Goal: Task Accomplishment & Management: Use online tool/utility

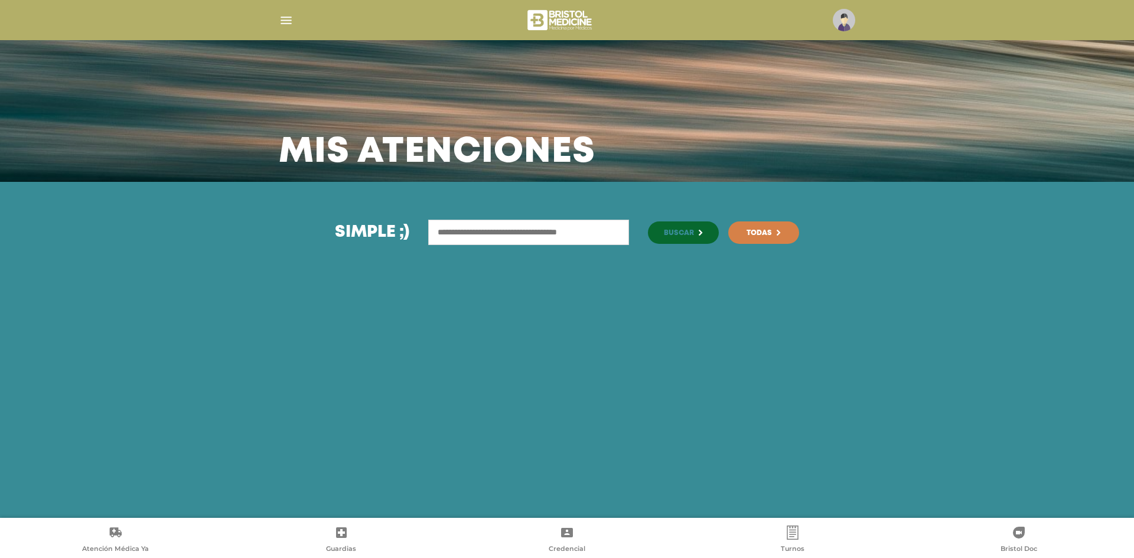
click at [278, 20] on div at bounding box center [567, 20] width 605 height 28
click at [283, 25] on img "button" at bounding box center [286, 20] width 15 height 15
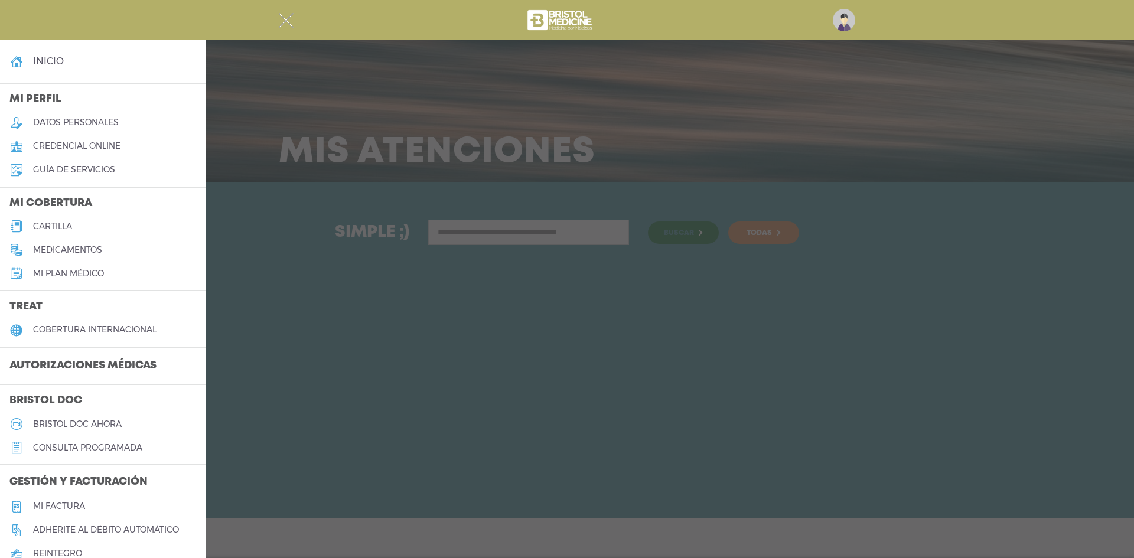
click at [97, 367] on h3 "Autorizaciones médicas" at bounding box center [83, 366] width 166 height 22
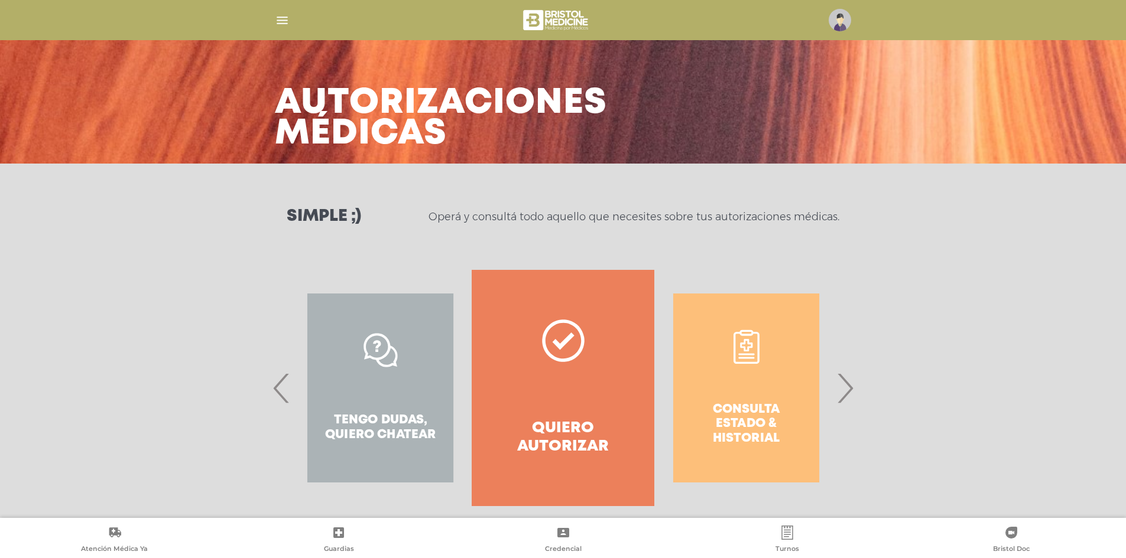
scroll to position [35, 0]
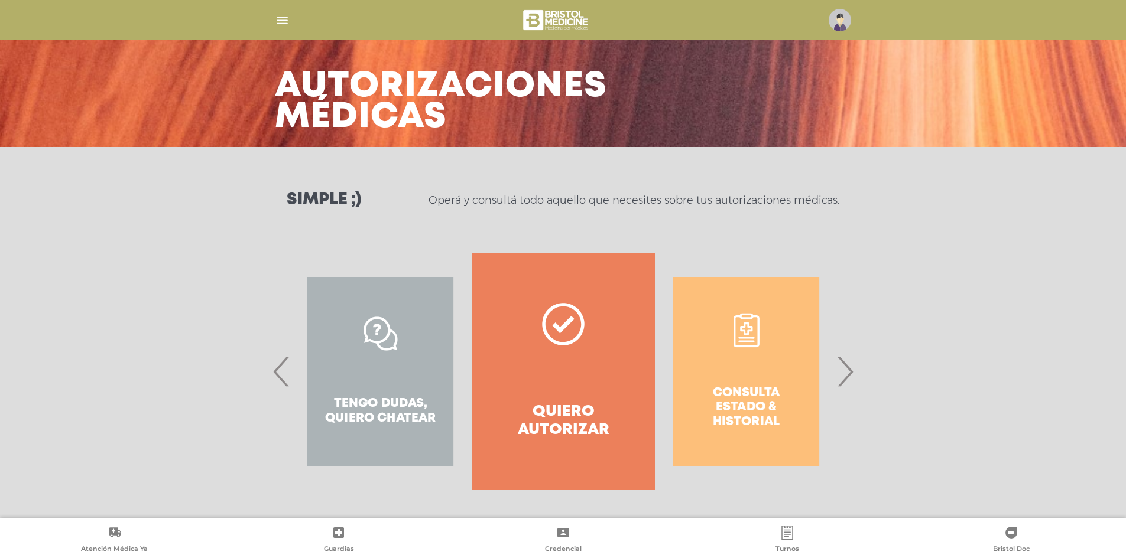
click at [848, 374] on span "›" at bounding box center [844, 372] width 23 height 64
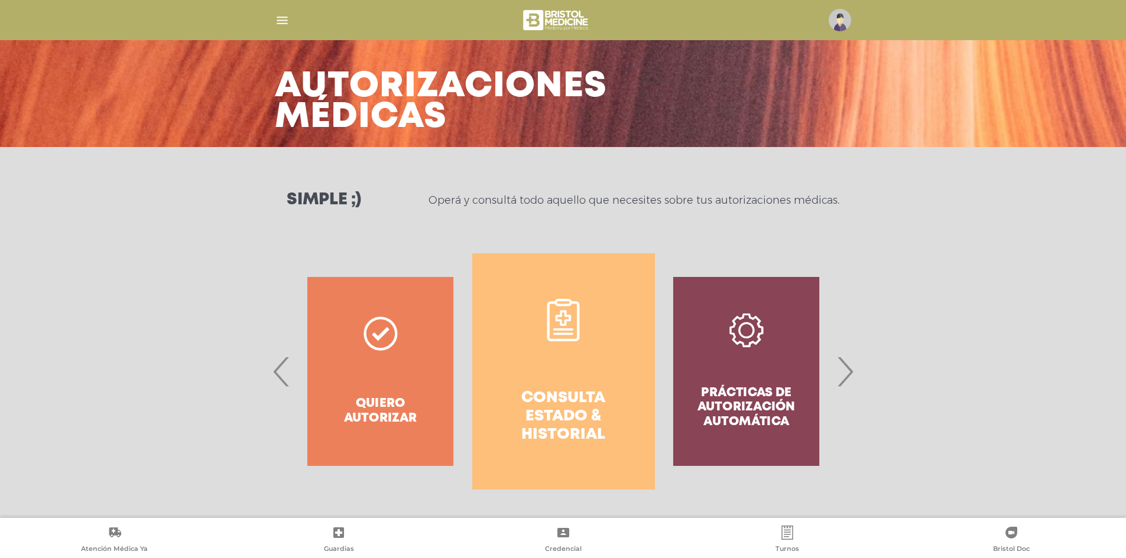
click at [848, 374] on span "›" at bounding box center [844, 372] width 23 height 64
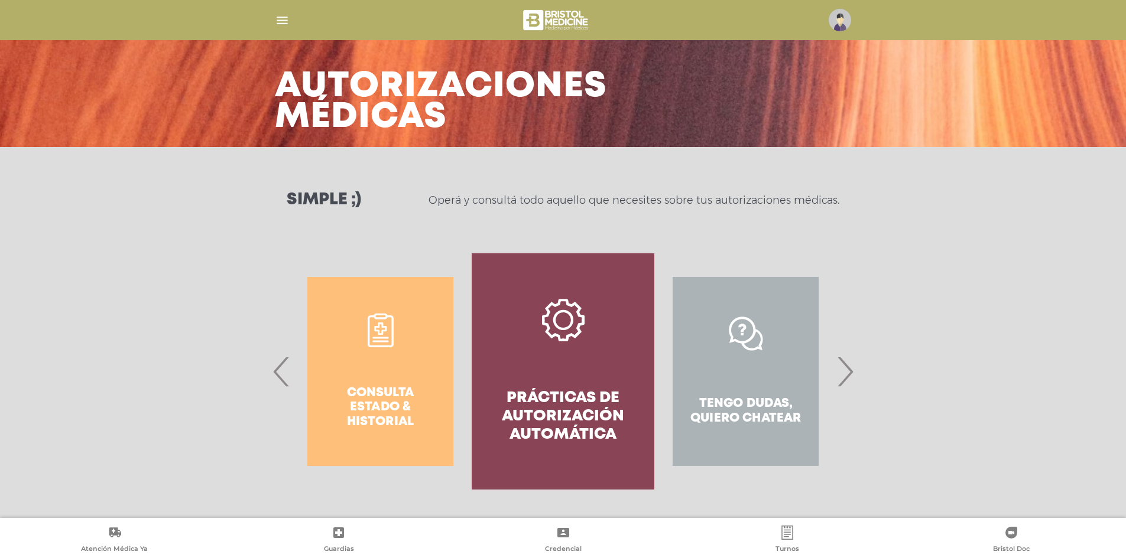
click at [848, 374] on span "›" at bounding box center [844, 372] width 23 height 64
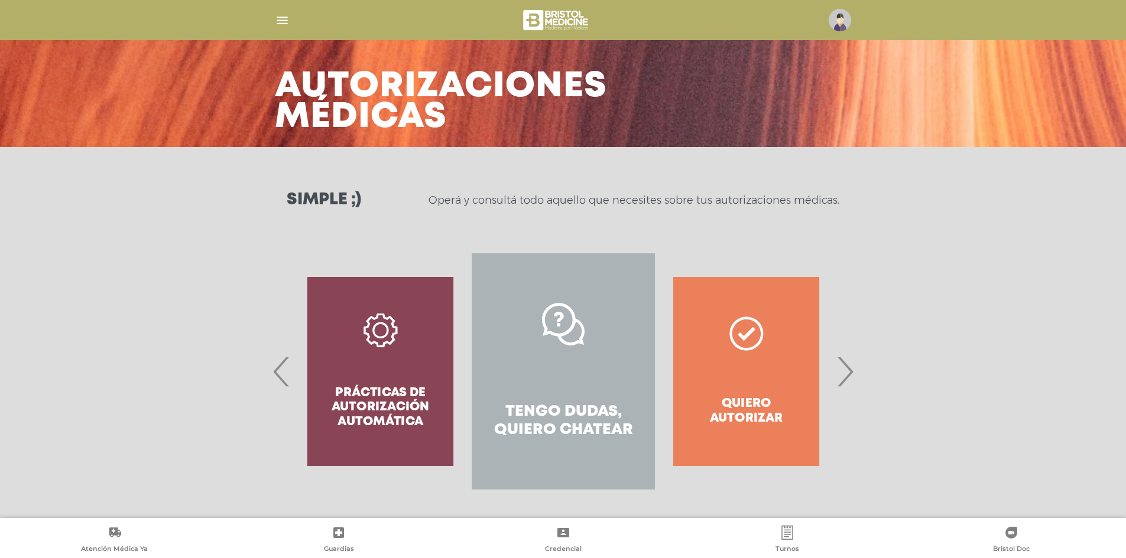
click at [415, 390] on div "Prácticas de autorización automática" at bounding box center [380, 371] width 183 height 236
click at [381, 339] on div "Prácticas de autorización automática" at bounding box center [380, 371] width 183 height 236
click at [277, 379] on span "‹" at bounding box center [281, 372] width 23 height 64
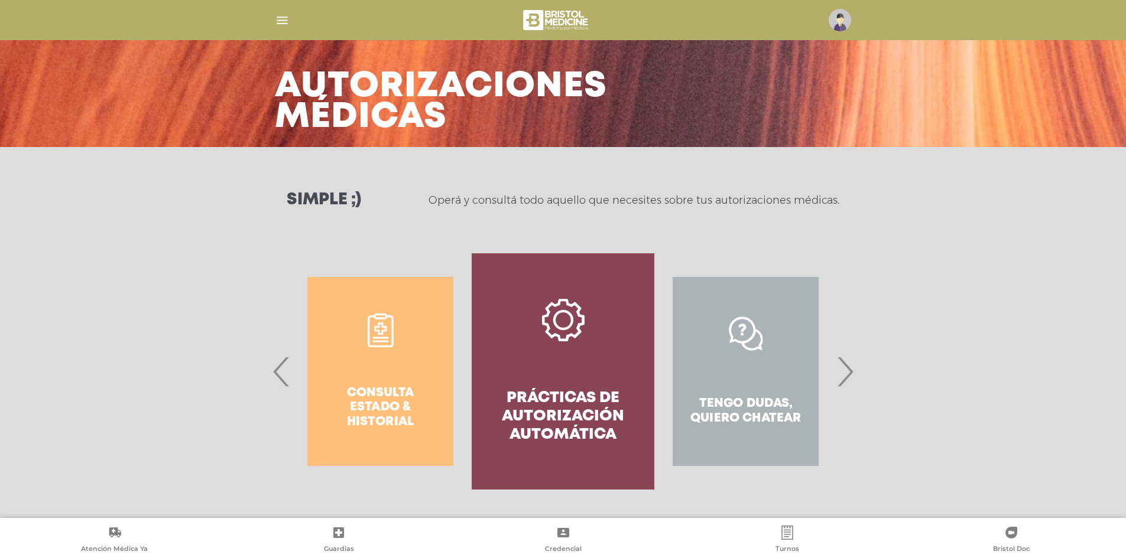
click at [568, 360] on link "Prácticas de autorización automática" at bounding box center [562, 371] width 183 height 236
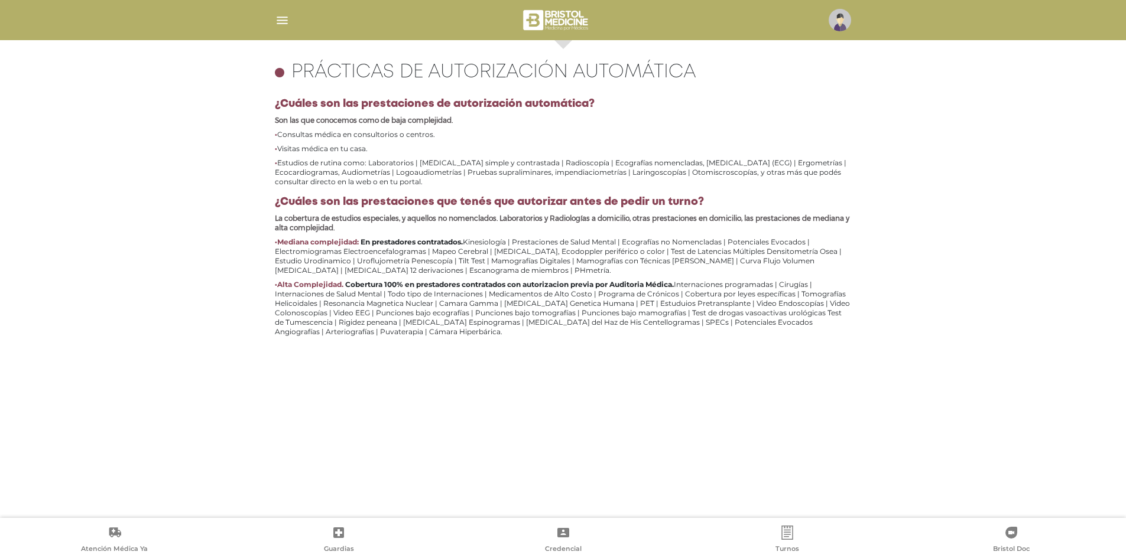
scroll to position [330, 0]
drag, startPoint x: 399, startPoint y: 303, endPoint x: 441, endPoint y: 304, distance: 42.6
click at [441, 304] on li "Alta Complejidad. Cobertura 100% en prestadores contratados con autorizacion pr…" at bounding box center [563, 308] width 577 height 57
click at [480, 310] on li "Alta Complejidad. Cobertura 100% en prestadores contratados con autorizacion pr…" at bounding box center [563, 308] width 577 height 57
click at [287, 14] on img "button" at bounding box center [282, 20] width 15 height 15
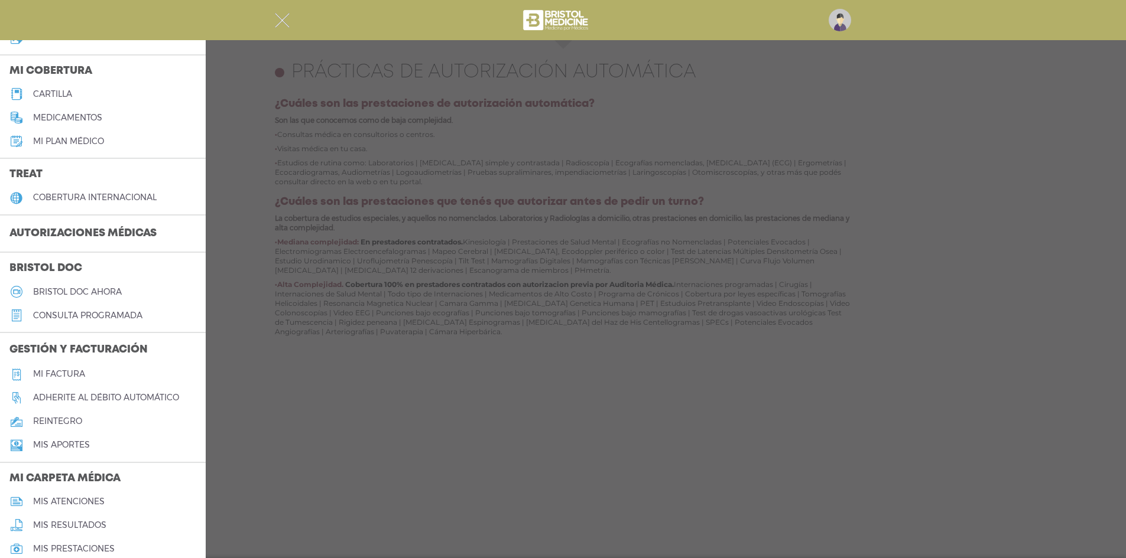
scroll to position [93, 0]
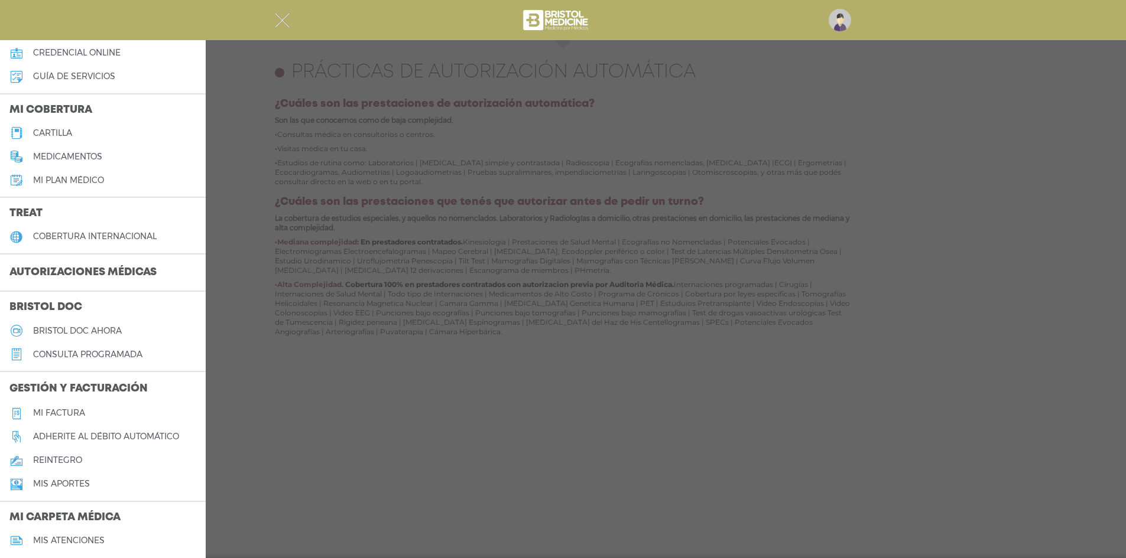
click at [123, 262] on h3 "Autorizaciones médicas" at bounding box center [83, 273] width 166 height 22
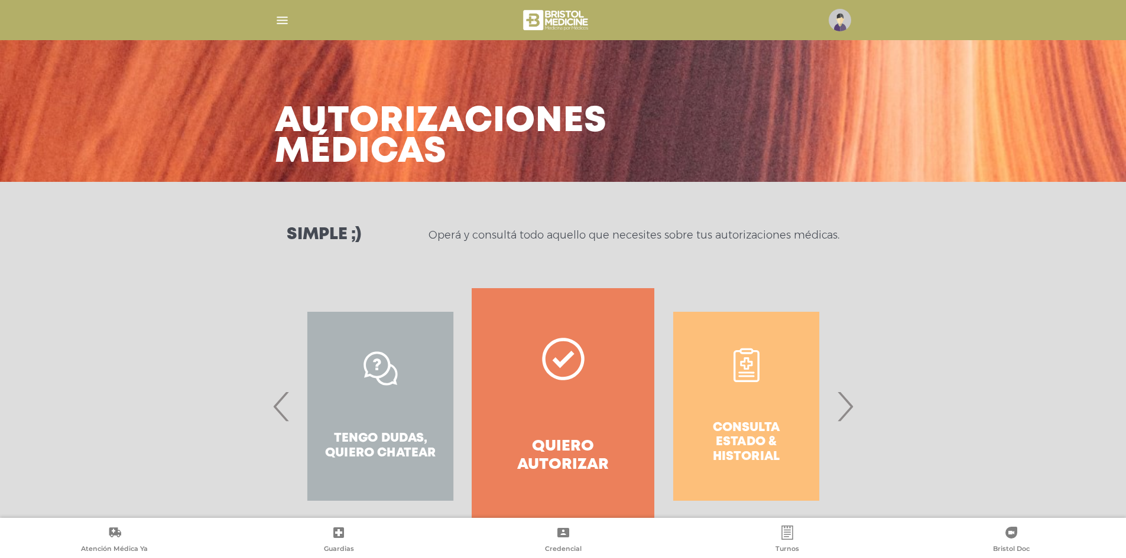
scroll to position [35, 0]
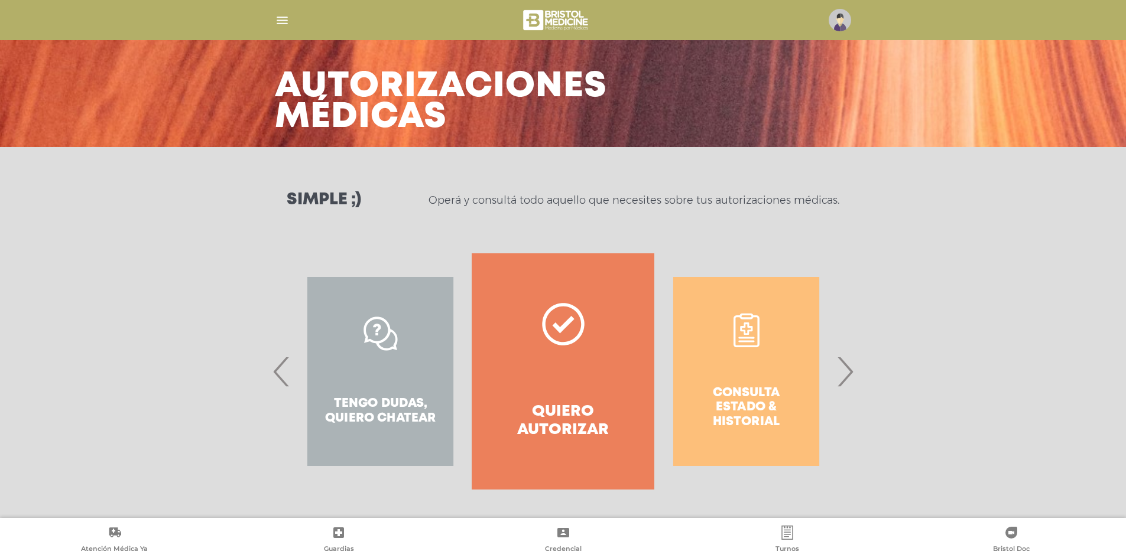
click at [767, 349] on div "Consulta estado & historial" at bounding box center [746, 371] width 183 height 236
click at [750, 337] on div "Consulta estado & historial" at bounding box center [746, 371] width 183 height 236
click at [856, 372] on div "Consulta estado & historial Prácticas de autorización automática Tengo dudas, q…" at bounding box center [563, 371] width 605 height 236
click at [846, 374] on span "›" at bounding box center [844, 372] width 23 height 64
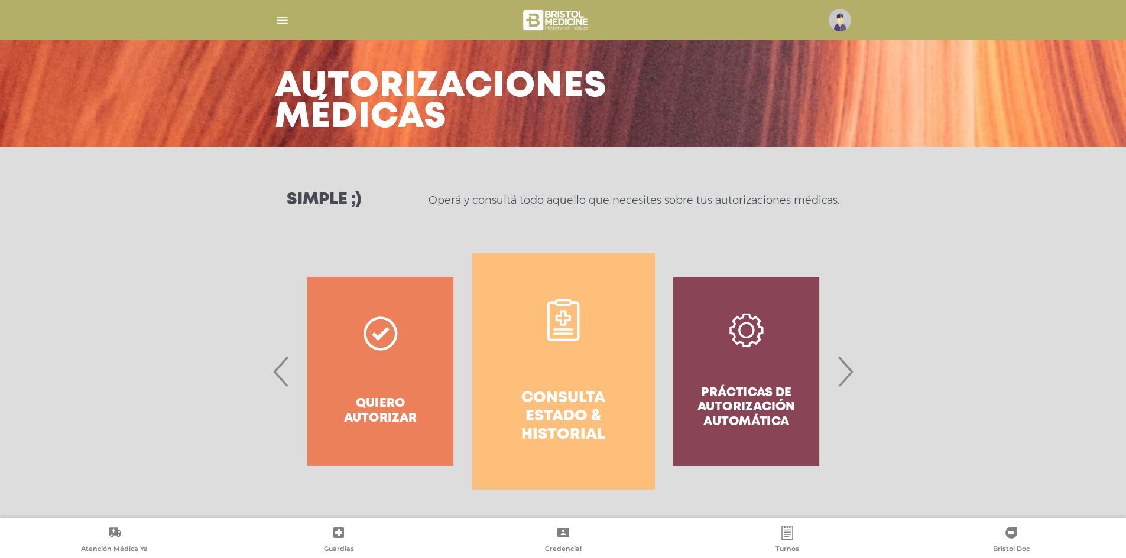
click at [603, 327] on link "Consulta estado & historial" at bounding box center [563, 371] width 183 height 236
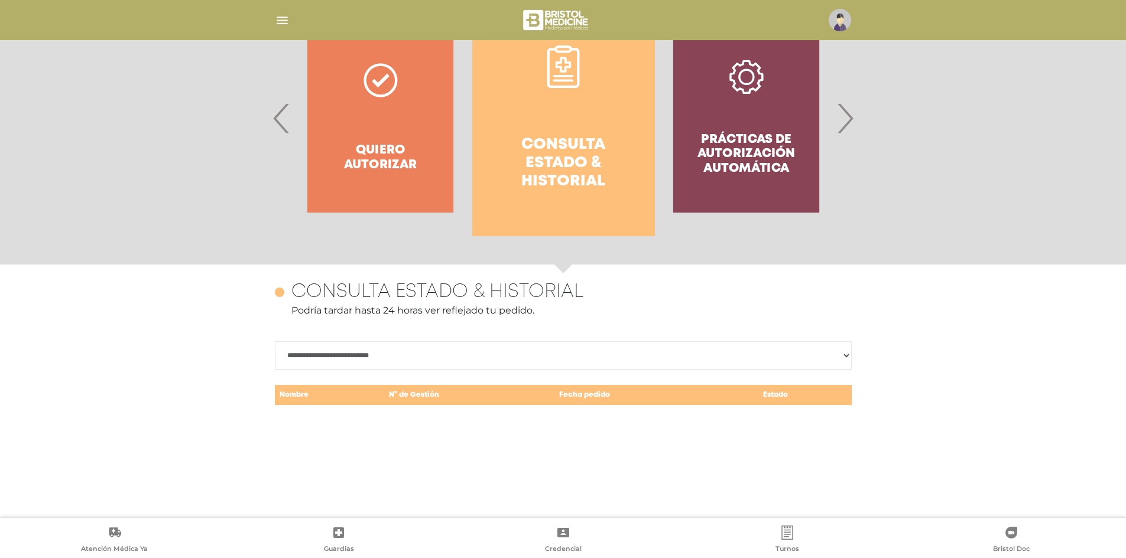
scroll to position [513, 0]
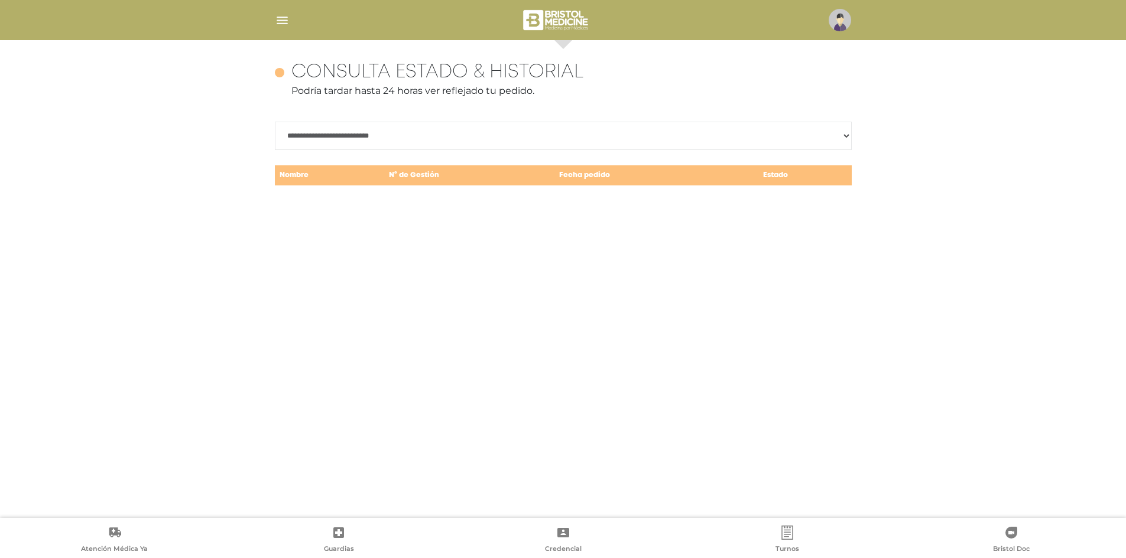
click at [390, 123] on select "**********" at bounding box center [563, 136] width 577 height 28
select select "**********"
click at [275, 122] on select "**********" at bounding box center [563, 136] width 577 height 28
click at [365, 263] on div "**********" at bounding box center [563, 279] width 605 height 478
click at [573, 529] on link "Credencial" at bounding box center [563, 541] width 224 height 30
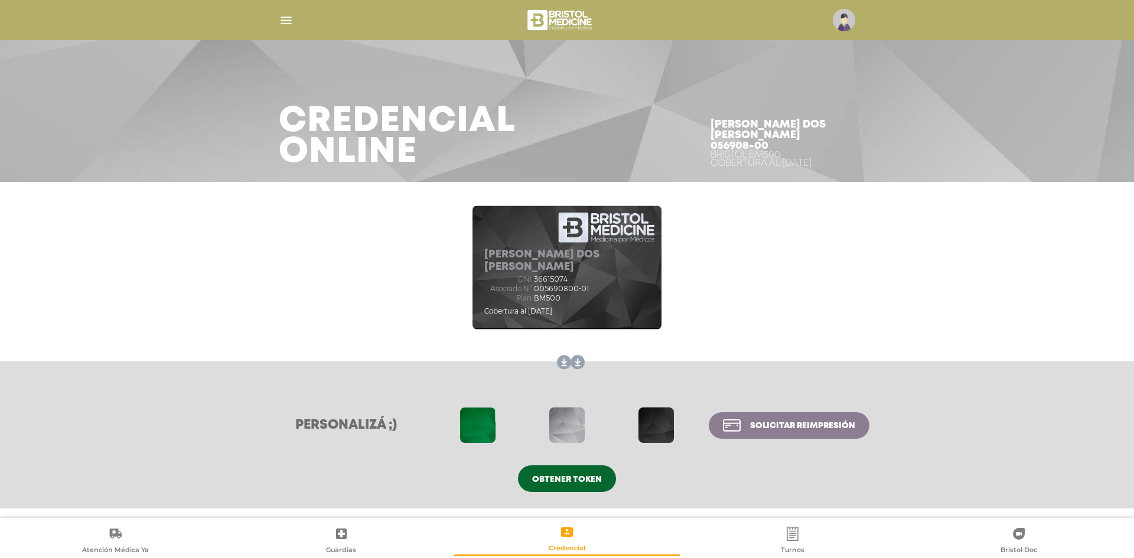
click at [832, 540] on link "Turnos" at bounding box center [793, 541] width 226 height 30
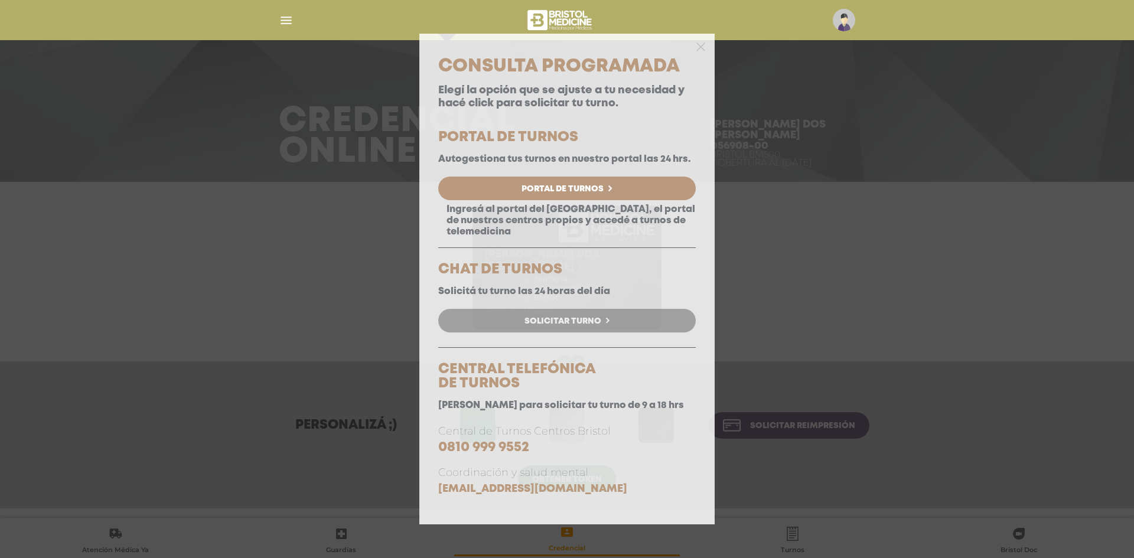
click at [584, 323] on span "Solicitar Turno" at bounding box center [563, 321] width 77 height 8
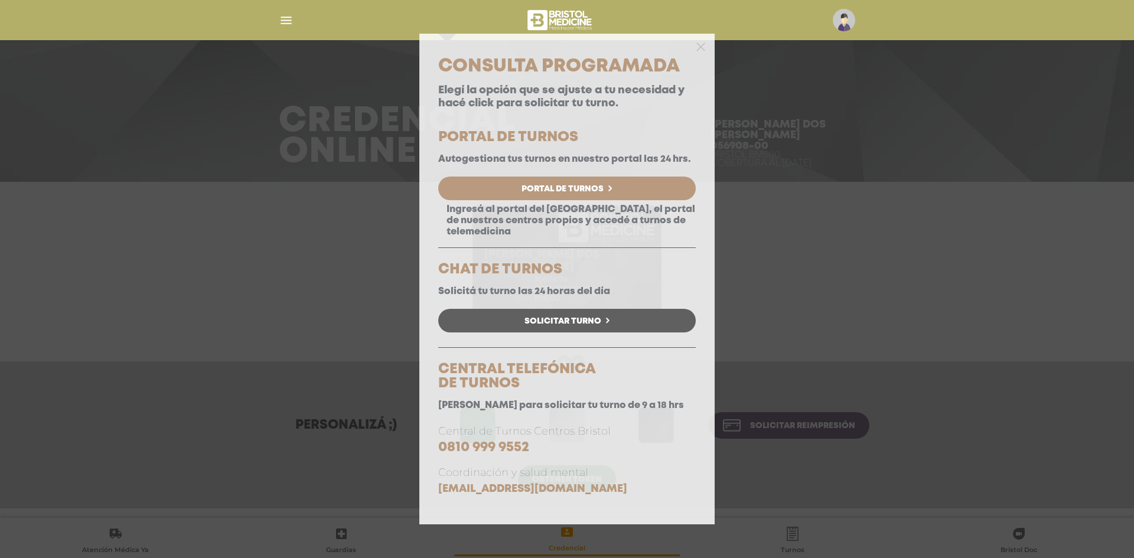
click at [304, 173] on div "Consulta Programada Elegí la opción que se ajuste a tu necesidad y hacé click p…" at bounding box center [567, 279] width 1134 height 558
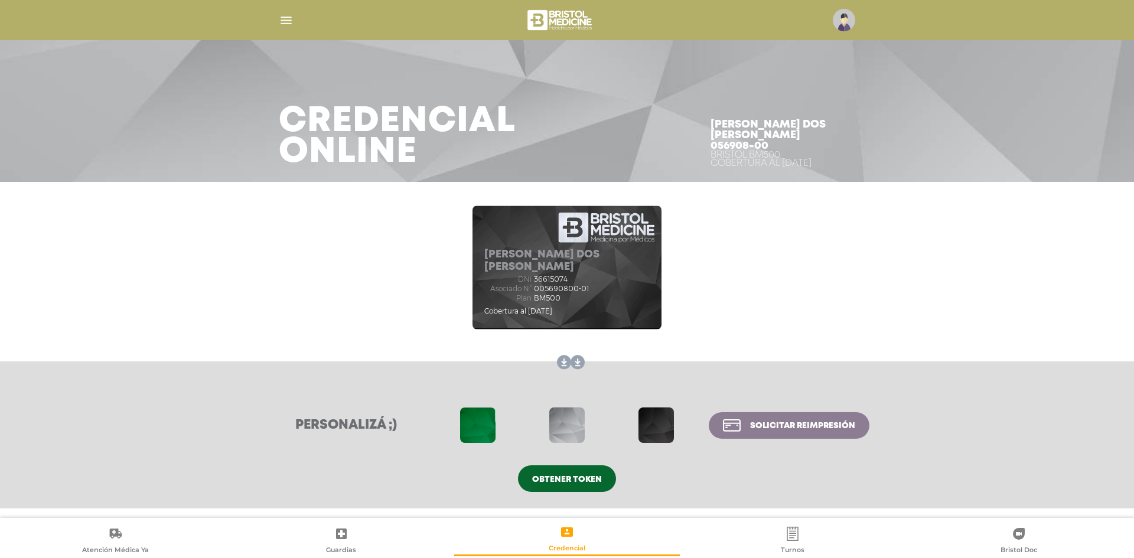
click at [275, 15] on div at bounding box center [567, 20] width 605 height 28
click at [287, 23] on img "button" at bounding box center [286, 20] width 15 height 15
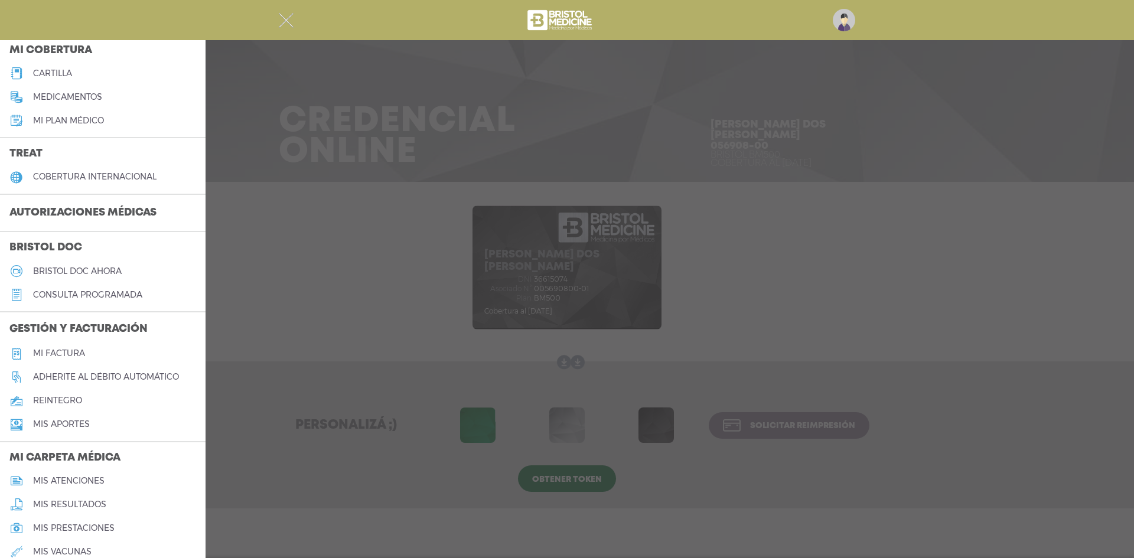
scroll to position [330, 0]
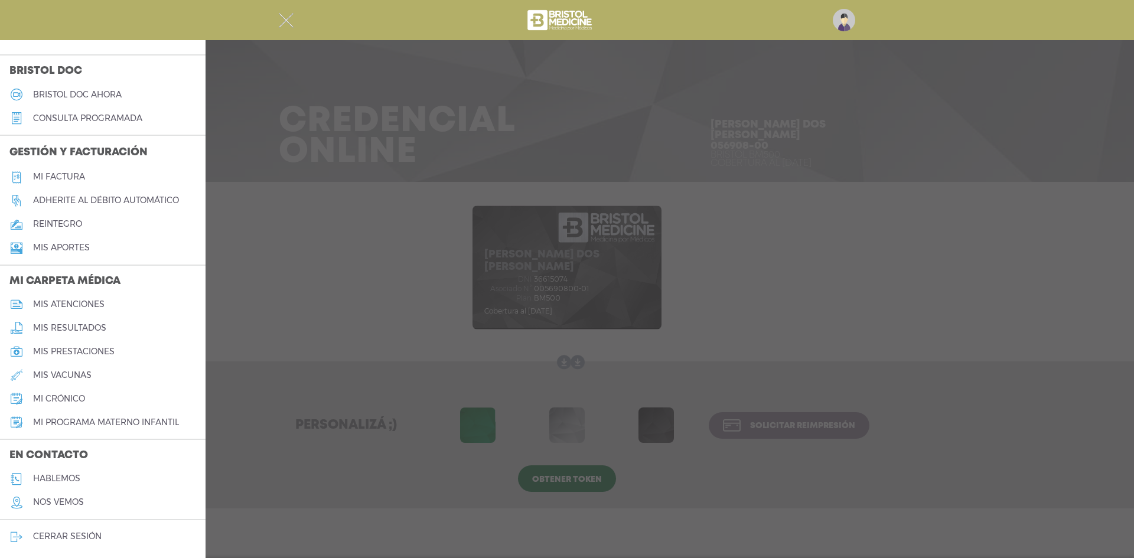
click at [77, 183] on link "Mi factura" at bounding box center [103, 177] width 206 height 24
